Goal: Task Accomplishment & Management: Complete application form

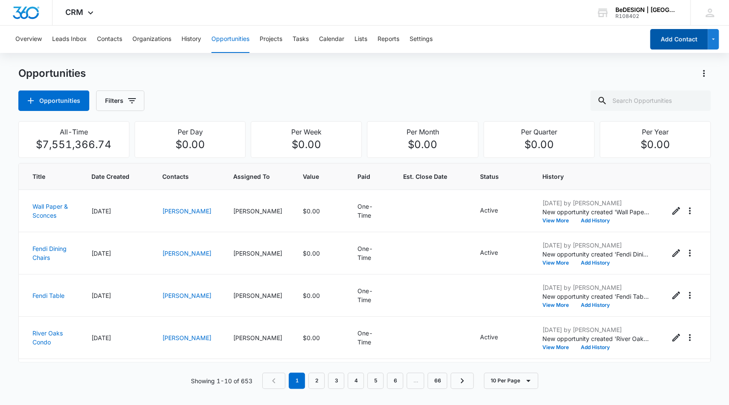
click at [695, 40] on button "Add Contact" at bounding box center [679, 39] width 58 height 21
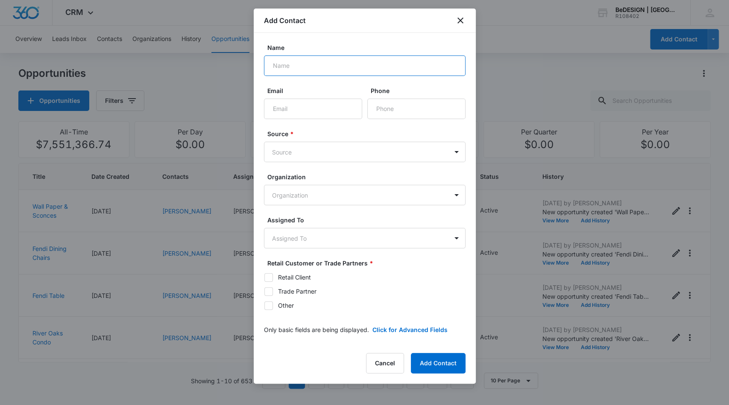
click at [293, 63] on input "Name" at bounding box center [365, 66] width 202 height 21
type input "[PERSON_NAME]"
click at [274, 109] on input "Email" at bounding box center [313, 109] width 98 height 21
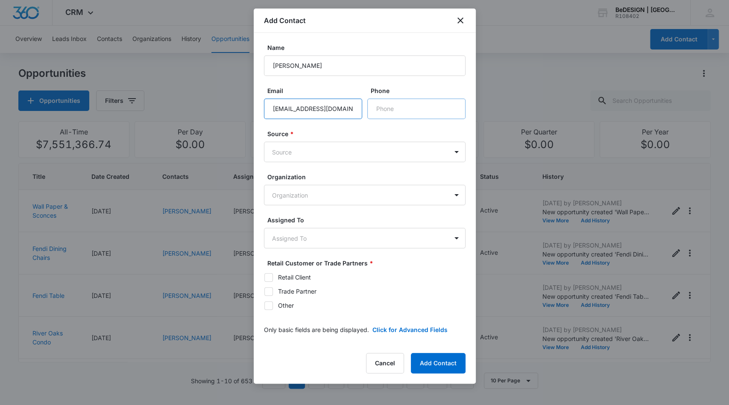
type input "[EMAIL_ADDRESS][DOMAIN_NAME]"
click at [380, 111] on input "Phone" at bounding box center [416, 109] width 98 height 21
type input "[PHONE_NUMBER]"
click at [360, 146] on body "CRM Apps Reputation Websites Forms CRM Email Social Content Ads Intelligence Fi…" at bounding box center [364, 202] width 729 height 405
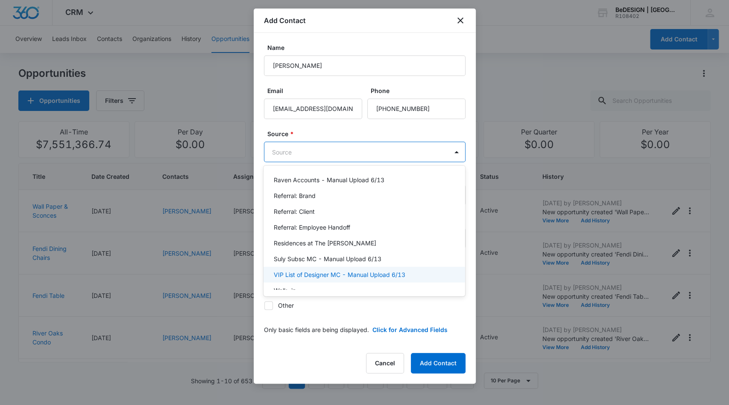
scroll to position [369, 0]
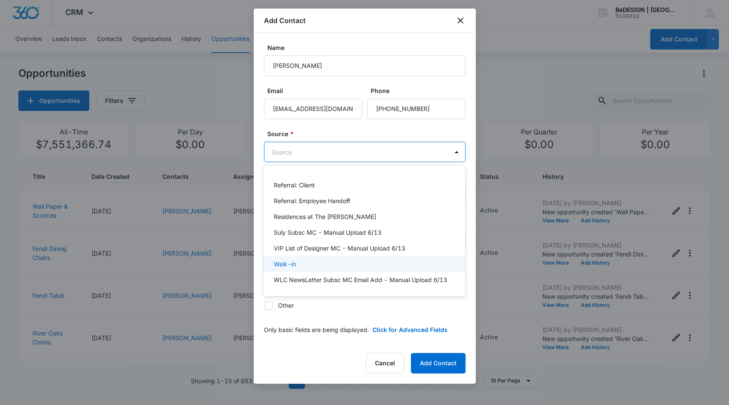
click at [350, 256] on div "Walk-in" at bounding box center [365, 264] width 202 height 16
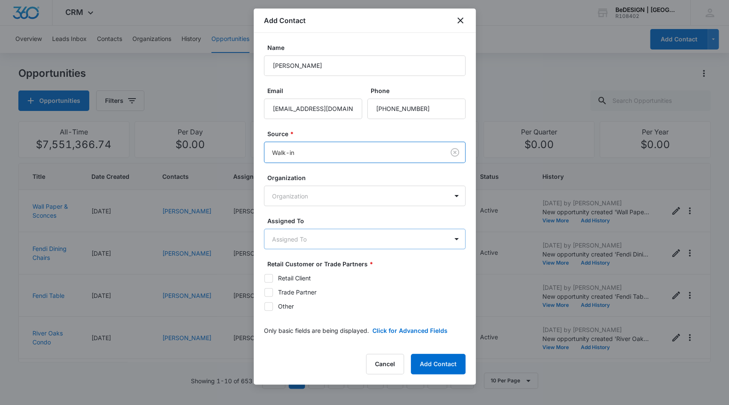
click at [346, 236] on body "CRM Apps Reputation Websites Forms CRM Email Social Content Ads Intelligence Fi…" at bounding box center [364, 202] width 729 height 405
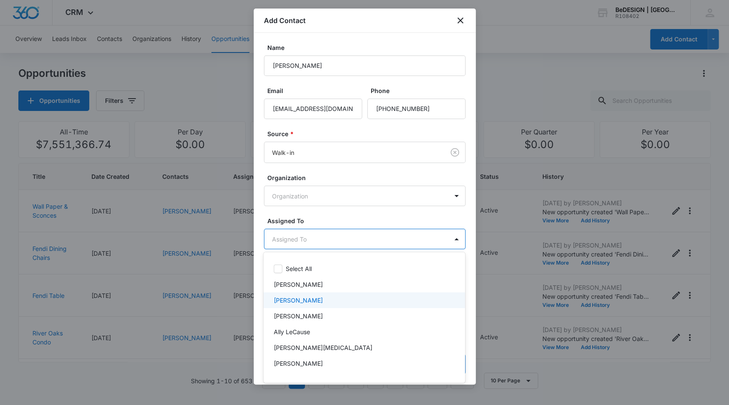
click at [343, 298] on div "[PERSON_NAME]" at bounding box center [363, 300] width 179 height 9
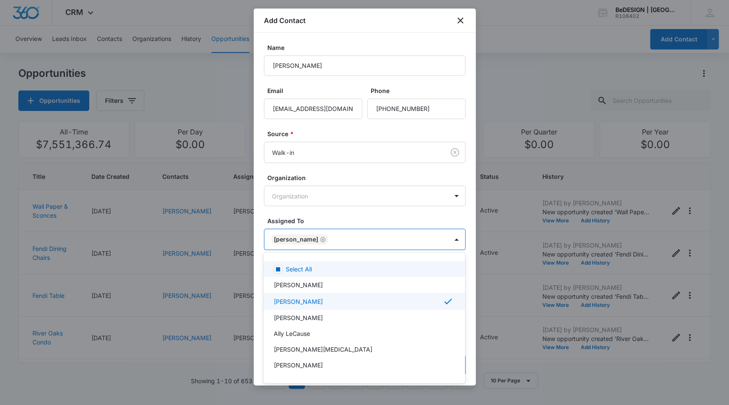
click at [414, 218] on div at bounding box center [364, 202] width 729 height 405
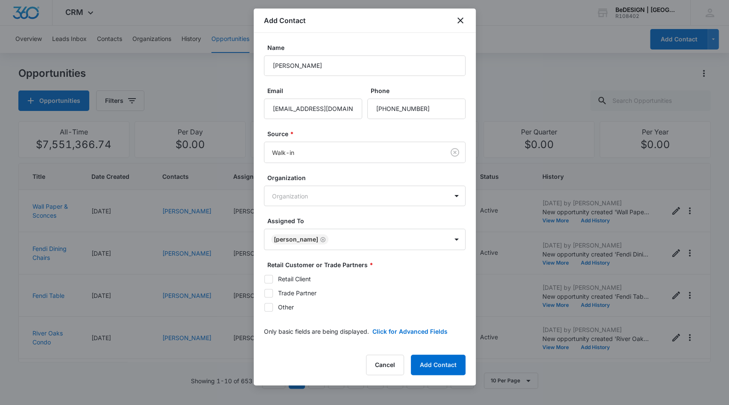
click at [270, 278] on icon at bounding box center [269, 279] width 8 height 8
click at [264, 279] on input "Retail Client" at bounding box center [264, 279] width 0 height 0
checkbox input "true"
click at [428, 366] on button "Add Contact" at bounding box center [438, 365] width 55 height 21
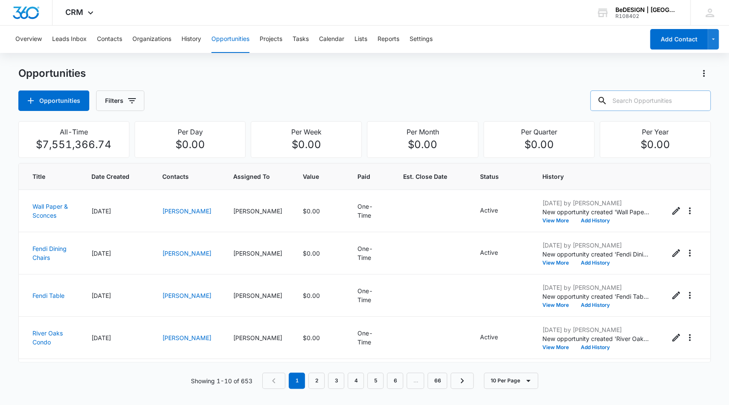
click at [661, 104] on input "text" at bounding box center [650, 101] width 120 height 21
type input "asha"
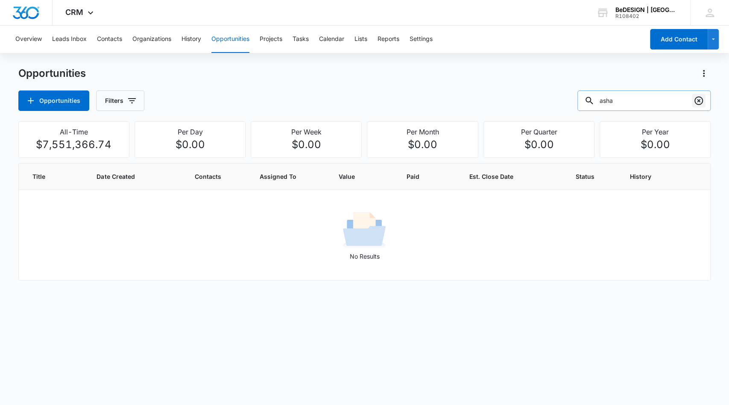
click at [697, 101] on icon "Clear" at bounding box center [699, 101] width 10 height 10
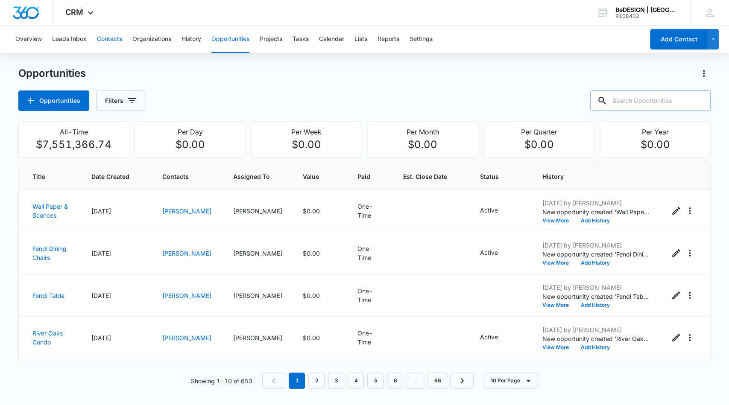
click at [110, 38] on button "Contacts" at bounding box center [109, 39] width 25 height 27
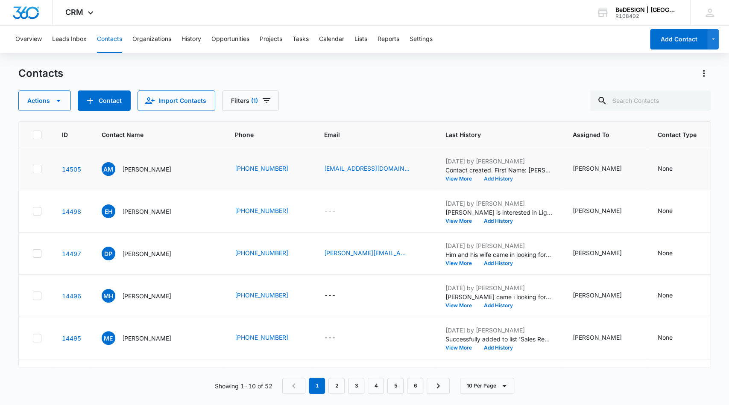
click at [488, 178] on button "Add History" at bounding box center [498, 178] width 41 height 5
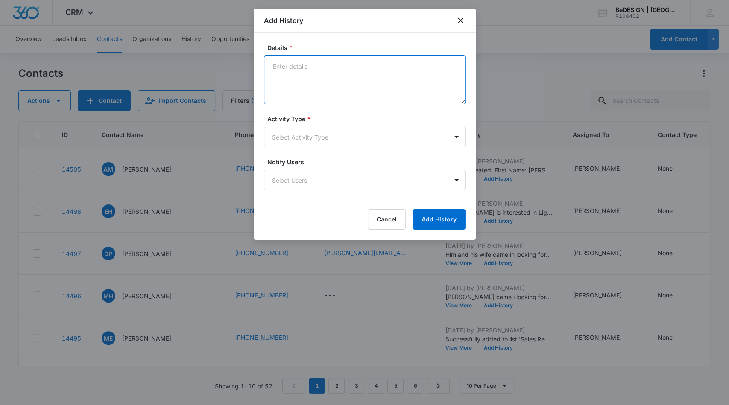
click at [393, 79] on textarea "Details *" at bounding box center [365, 80] width 202 height 49
type textarea "Looking for one/possibly two high back chairs for commercial project. Time crun…"
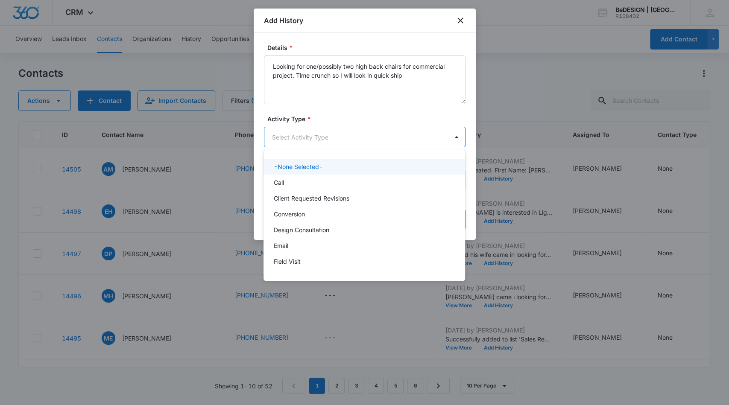
click at [409, 144] on body "CRM Apps Reputation Websites Forms CRM Email Social Content Ads Intelligence Fi…" at bounding box center [364, 202] width 729 height 405
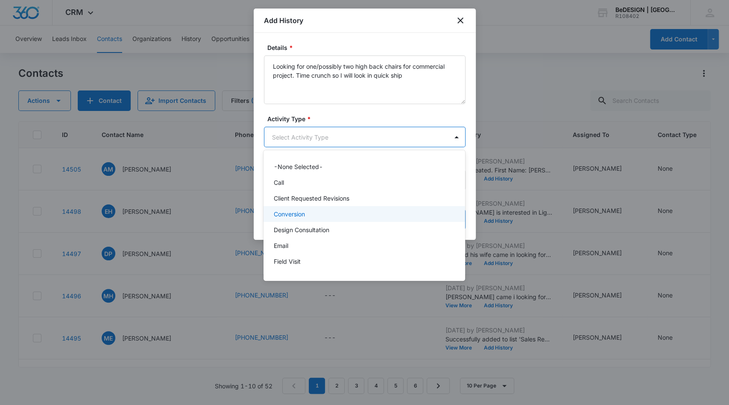
click at [379, 209] on div "Conversion" at bounding box center [365, 214] width 202 height 16
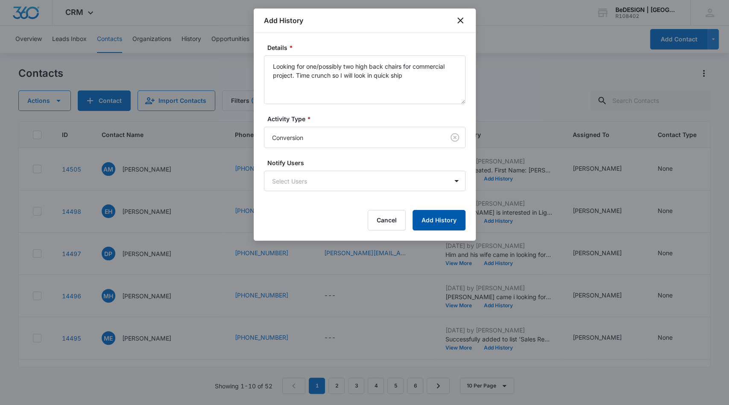
click at [442, 221] on button "Add History" at bounding box center [439, 220] width 53 height 21
